Goal: Navigation & Orientation: Understand site structure

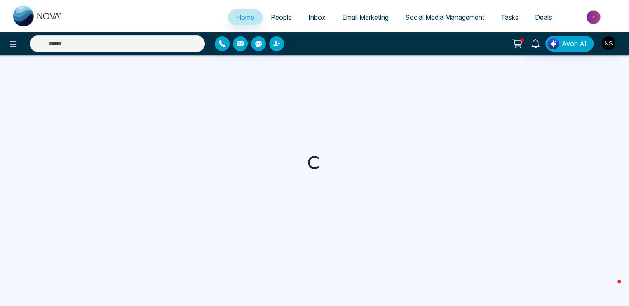
select select "*"
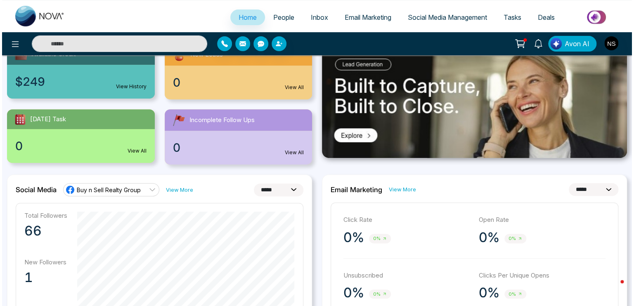
scroll to position [124, 0]
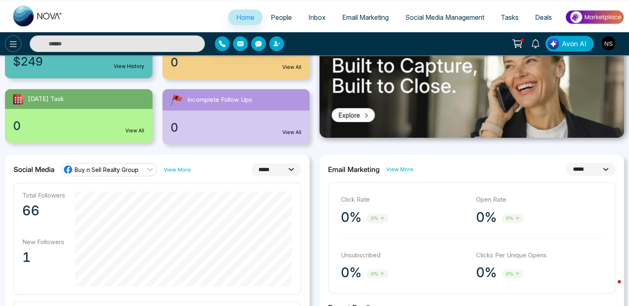
click at [14, 47] on icon at bounding box center [13, 44] width 10 height 10
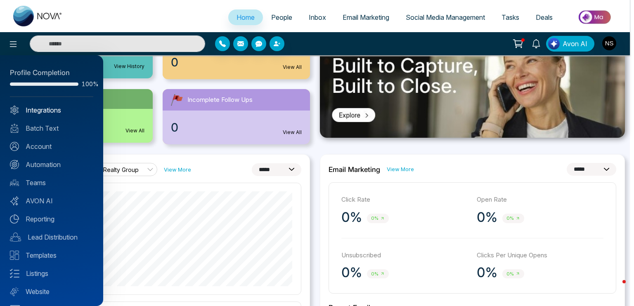
click at [41, 110] on link "Integrations" at bounding box center [51, 110] width 83 height 10
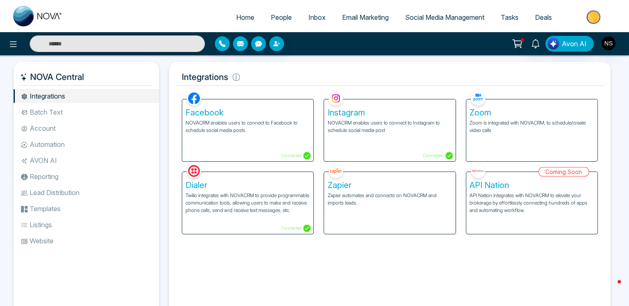
click at [439, 16] on span "Social Media Management" at bounding box center [444, 17] width 79 height 8
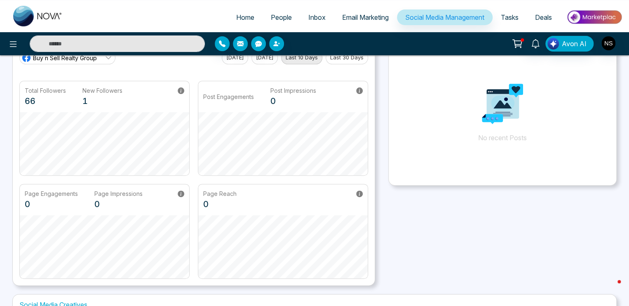
scroll to position [198, 0]
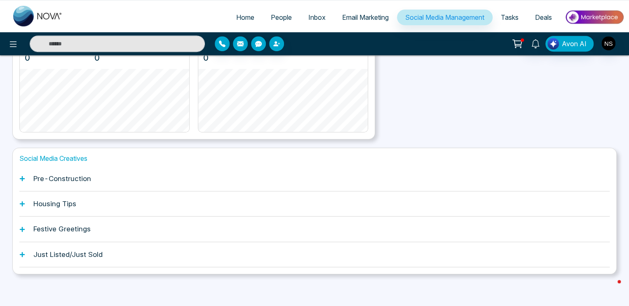
click at [79, 181] on h1 "Pre-Construction" at bounding box center [62, 178] width 58 height 8
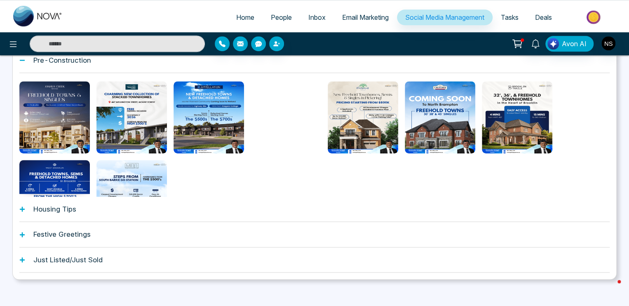
scroll to position [321, 0]
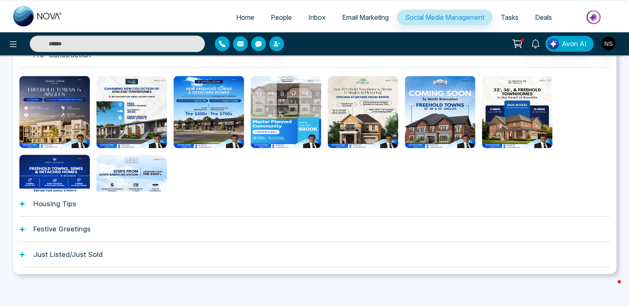
click at [52, 203] on h1 "Housing Tips" at bounding box center [54, 204] width 43 height 8
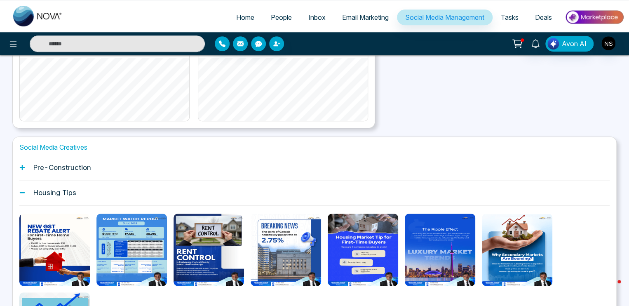
scroll to position [198, 0]
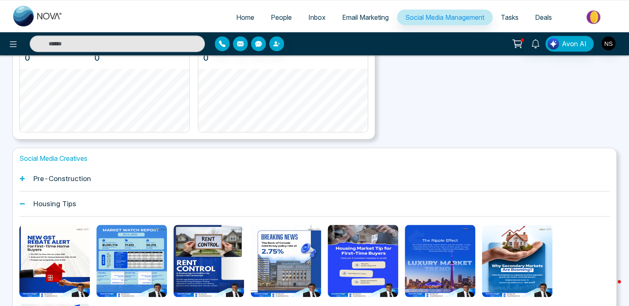
click at [47, 179] on h1 "Pre-Construction" at bounding box center [62, 178] width 58 height 8
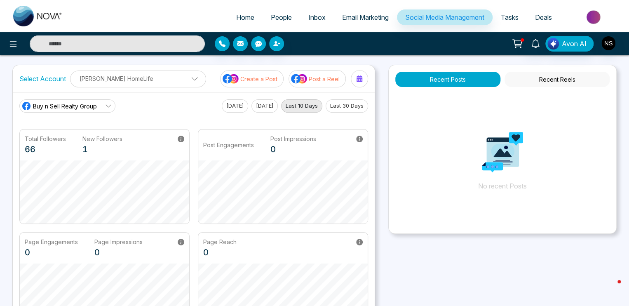
scroll to position [0, 0]
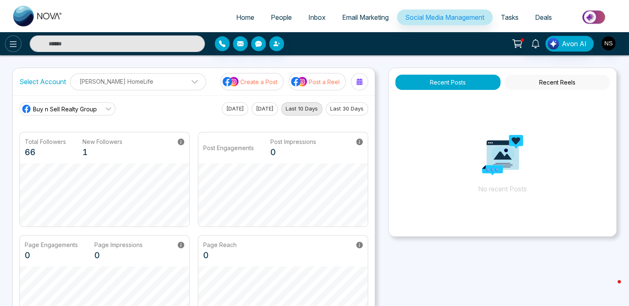
click at [16, 46] on icon at bounding box center [13, 44] width 10 height 10
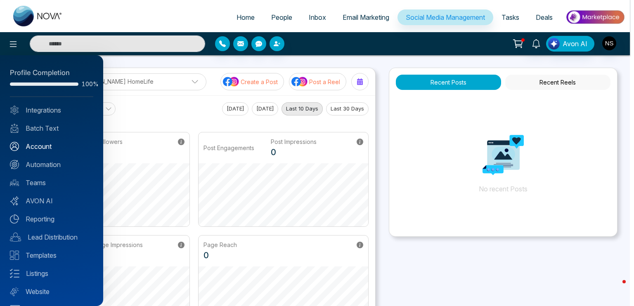
click at [43, 150] on link "Account" at bounding box center [51, 146] width 83 height 10
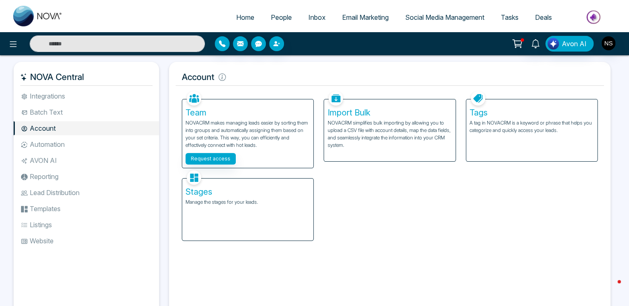
click at [70, 107] on li "Batch Text" at bounding box center [87, 112] width 146 height 14
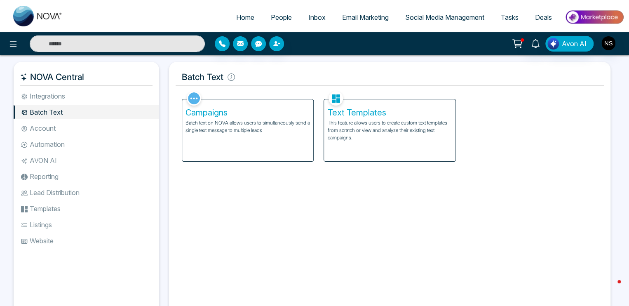
click at [55, 97] on li "Integrations" at bounding box center [87, 96] width 146 height 14
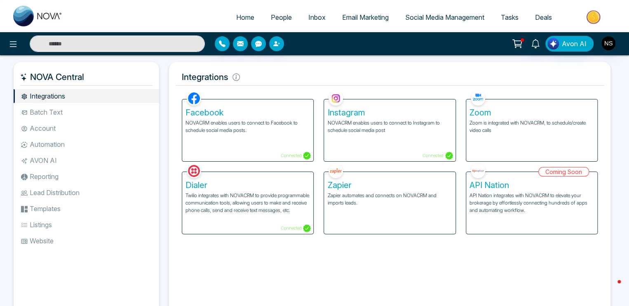
click at [440, 16] on span "Social Media Management" at bounding box center [444, 17] width 79 height 8
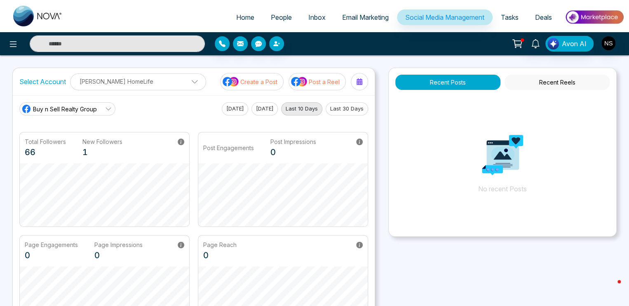
click at [120, 85] on p "[PERSON_NAME] HomeLife" at bounding box center [137, 82] width 125 height 14
click at [0, 115] on div "Home People Inbox Email Marketing Social Media Management Tasks Deals Avon AI S…" at bounding box center [314, 252] width 629 height 505
click at [32, 109] on div "Buy n Sell Realty Group" at bounding box center [58, 109] width 75 height 10
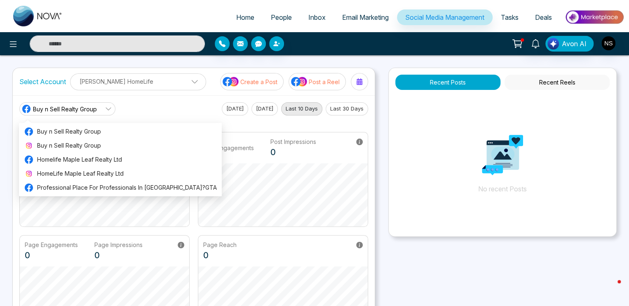
click at [0, 105] on div "Home People Inbox Email Marketing Social Media Management Tasks Deals Avon AI S…" at bounding box center [314, 252] width 629 height 505
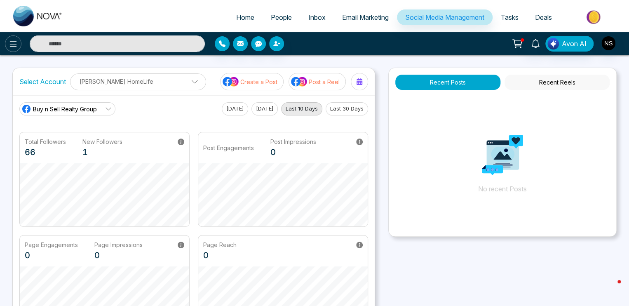
click at [16, 44] on icon at bounding box center [13, 44] width 10 height 10
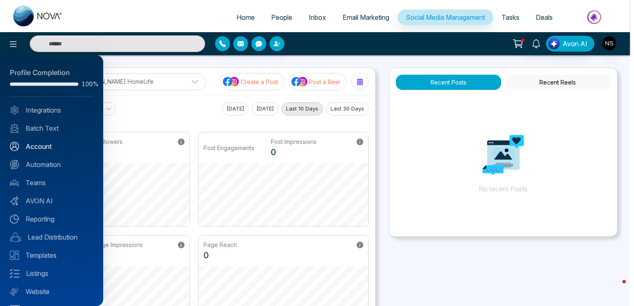
click at [38, 145] on link "Account" at bounding box center [51, 146] width 83 height 10
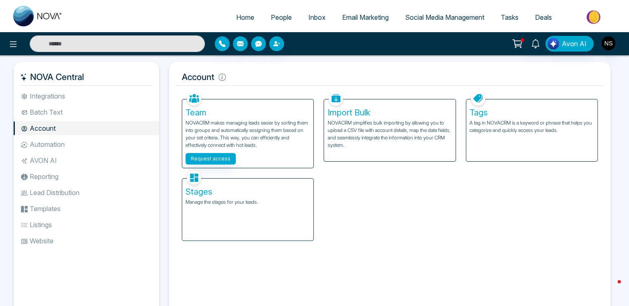
click at [49, 97] on li "Integrations" at bounding box center [87, 96] width 146 height 14
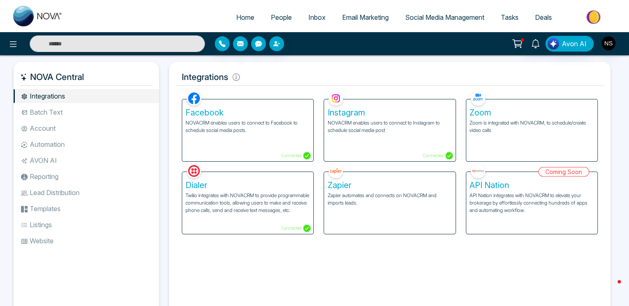
click at [47, 113] on li "Batch Text" at bounding box center [87, 112] width 146 height 14
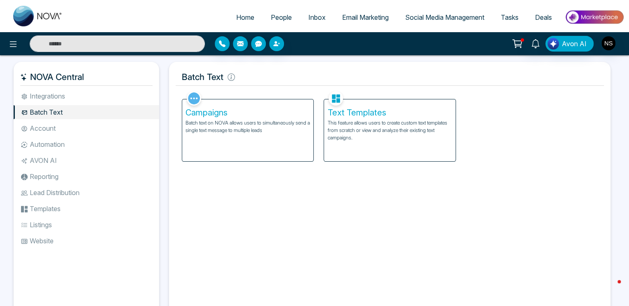
click at [47, 131] on li "Account" at bounding box center [87, 128] width 146 height 14
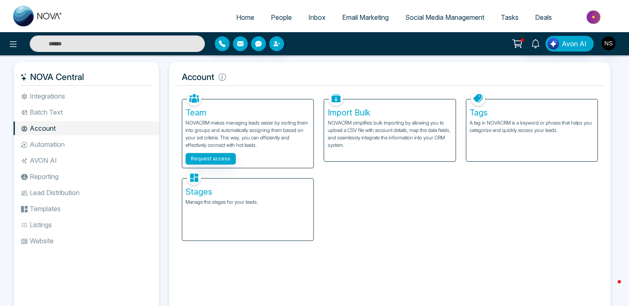
click at [49, 146] on li "Automation" at bounding box center [87, 144] width 146 height 14
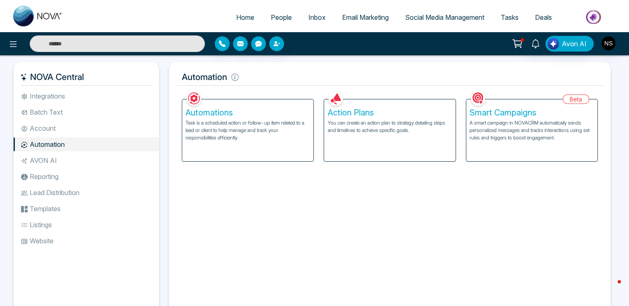
click at [47, 156] on li "AVON AI" at bounding box center [87, 160] width 146 height 14
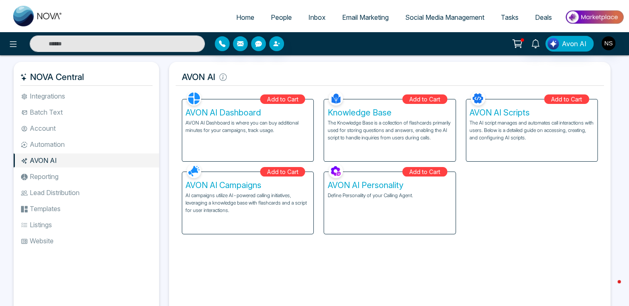
click at [38, 178] on li "Reporting" at bounding box center [87, 177] width 146 height 14
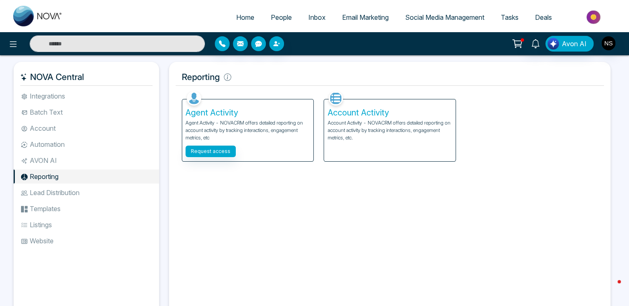
click at [42, 193] on li "Lead Distribution" at bounding box center [87, 193] width 146 height 14
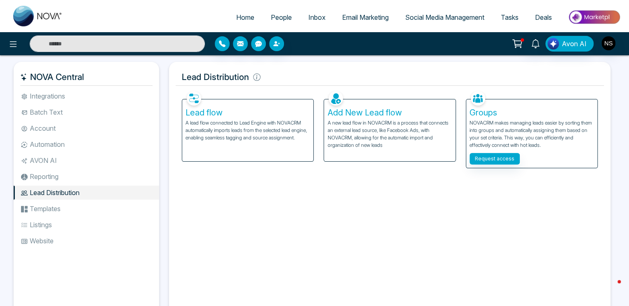
click at [42, 207] on li "Templates" at bounding box center [87, 209] width 146 height 14
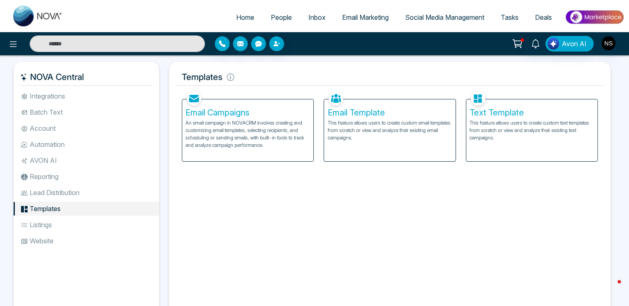
click at [43, 218] on li "Listings" at bounding box center [87, 225] width 146 height 14
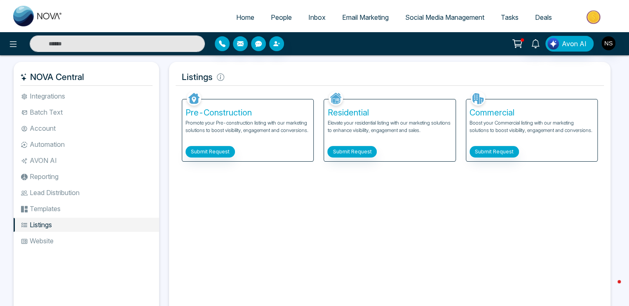
click at [41, 236] on li "Website" at bounding box center [87, 241] width 146 height 14
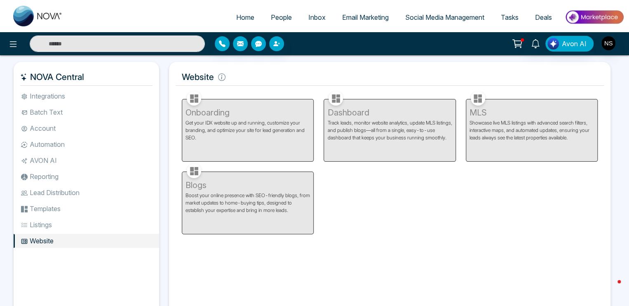
click at [309, 17] on span "Inbox" at bounding box center [317, 17] width 17 height 8
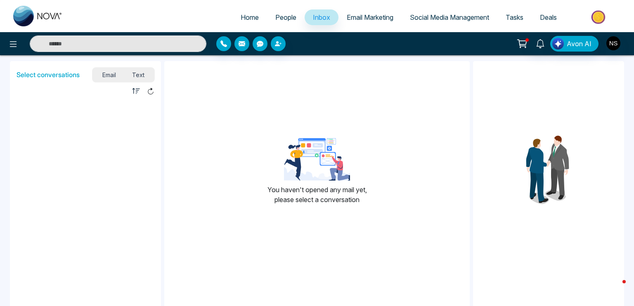
click at [354, 18] on span "Email Marketing" at bounding box center [369, 17] width 47 height 8
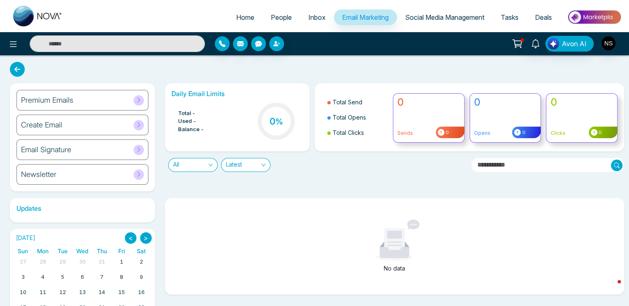
click at [518, 16] on span "Tasks" at bounding box center [510, 17] width 18 height 8
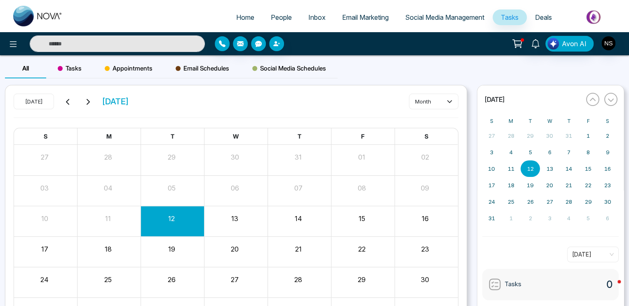
click at [236, 14] on span "Home" at bounding box center [245, 17] width 18 height 8
select select "*"
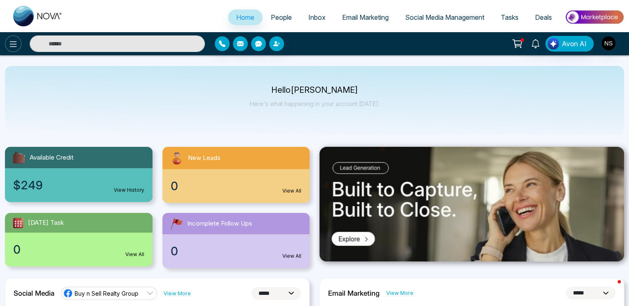
click at [17, 44] on icon at bounding box center [13, 44] width 10 height 10
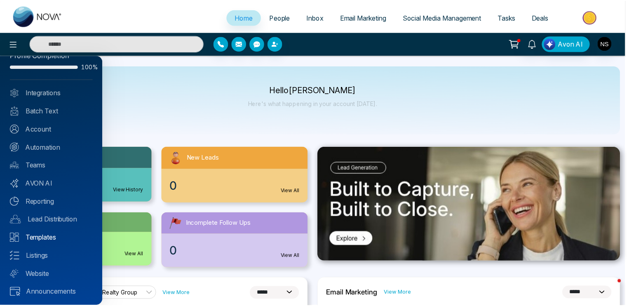
scroll to position [18, 0]
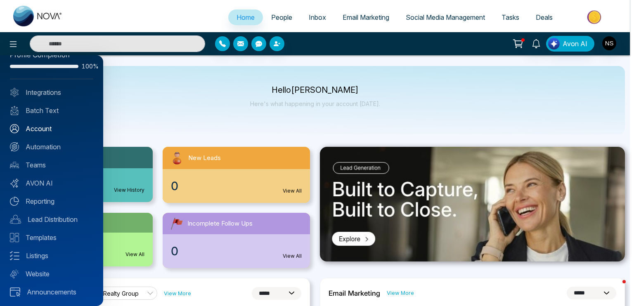
click at [45, 127] on link "Account" at bounding box center [51, 129] width 83 height 10
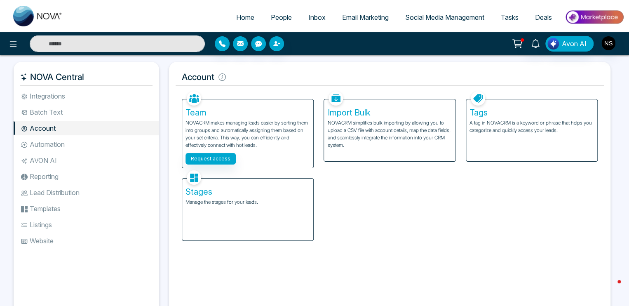
click at [56, 98] on li "Integrations" at bounding box center [87, 96] width 146 height 14
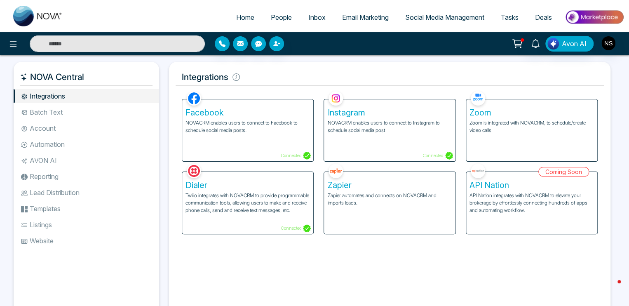
click at [47, 118] on li "Batch Text" at bounding box center [87, 112] width 146 height 14
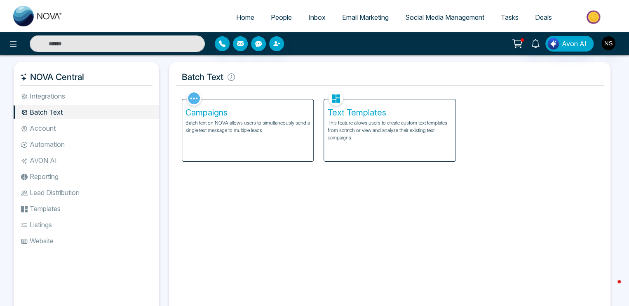
click at [47, 128] on li "Account" at bounding box center [87, 128] width 146 height 14
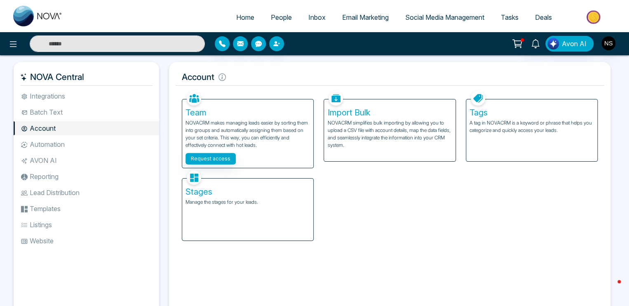
click at [49, 139] on li "Automation" at bounding box center [87, 144] width 146 height 14
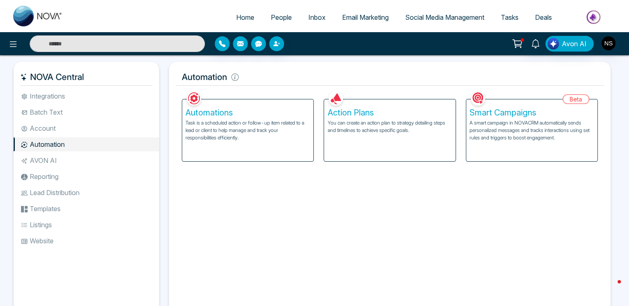
click at [56, 158] on li "AVON AI" at bounding box center [87, 160] width 146 height 14
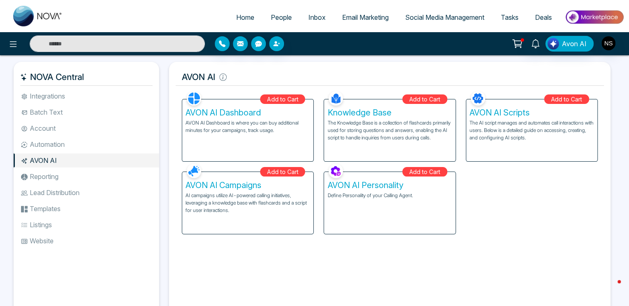
click at [51, 174] on li "Reporting" at bounding box center [87, 177] width 146 height 14
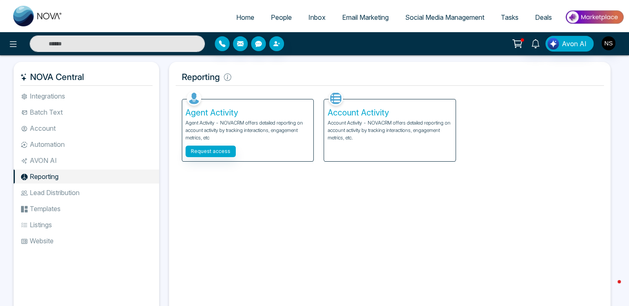
click at [48, 163] on li "AVON AI" at bounding box center [87, 160] width 146 height 14
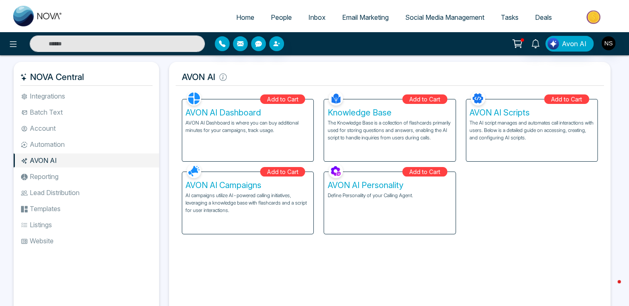
click at [47, 180] on li "Reporting" at bounding box center [87, 177] width 146 height 14
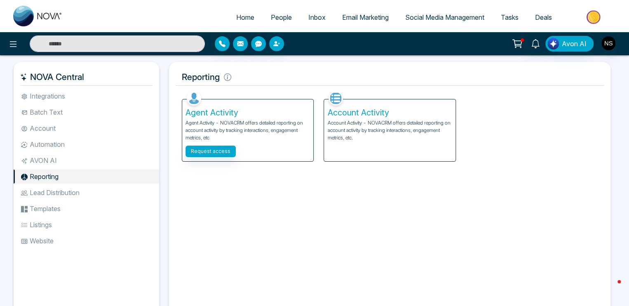
click at [47, 187] on li "Lead Distribution" at bounding box center [87, 193] width 146 height 14
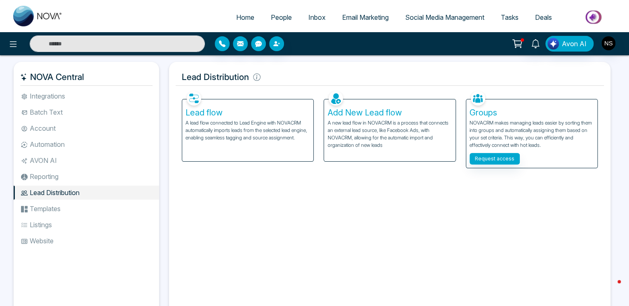
click at [49, 205] on li "Templates" at bounding box center [87, 209] width 146 height 14
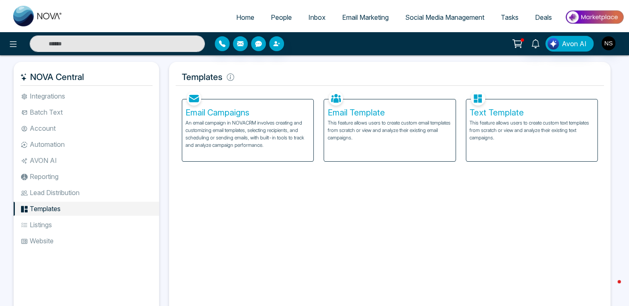
click at [54, 224] on li "Listings" at bounding box center [87, 225] width 146 height 14
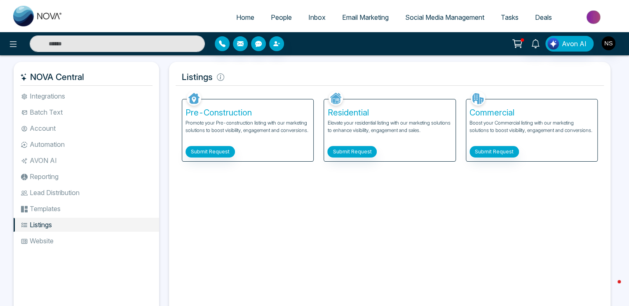
click at [44, 240] on li "Website" at bounding box center [87, 241] width 146 height 14
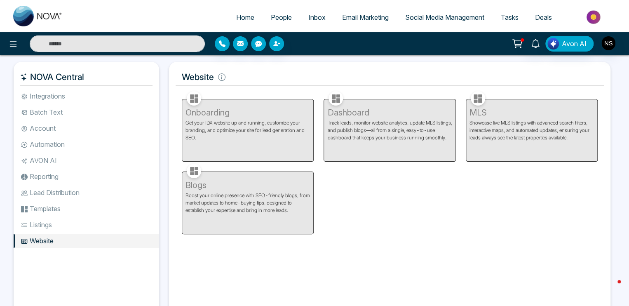
click at [37, 94] on li "Integrations" at bounding box center [87, 96] width 146 height 14
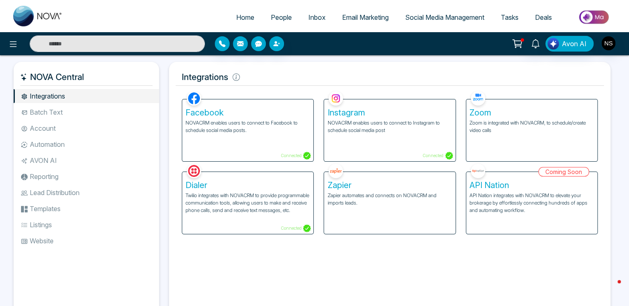
click at [247, 13] on span "Home" at bounding box center [245, 17] width 18 height 8
select select "*"
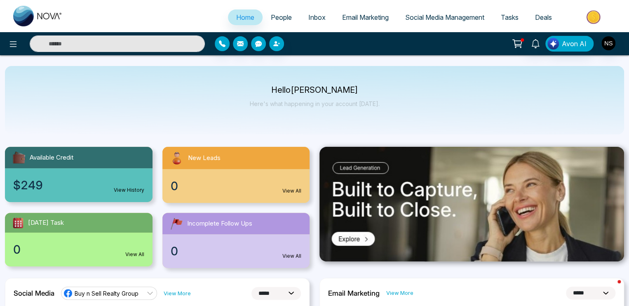
click at [271, 14] on span "People" at bounding box center [281, 17] width 21 height 8
